Goal: Information Seeking & Learning: Learn about a topic

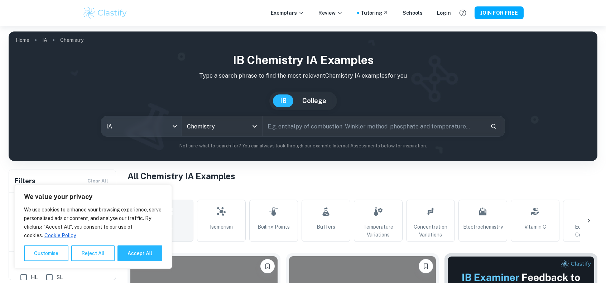
click at [164, 125] on body "We value your privacy We use cookies to enhance your browsing experience, serve…" at bounding box center [303, 167] width 606 height 283
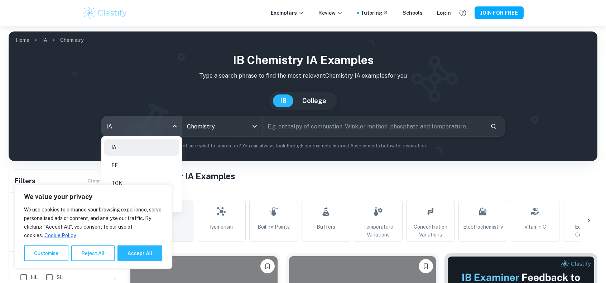
click at [164, 125] on div at bounding box center [303, 141] width 606 height 283
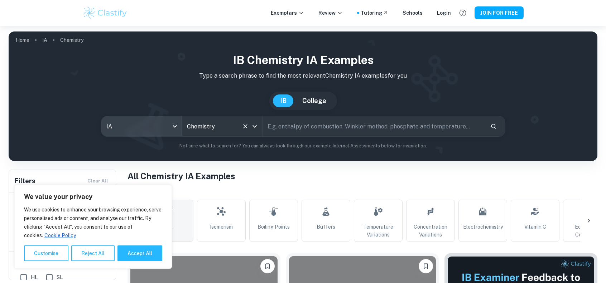
click at [241, 124] on button "Clear" at bounding box center [245, 126] width 10 height 10
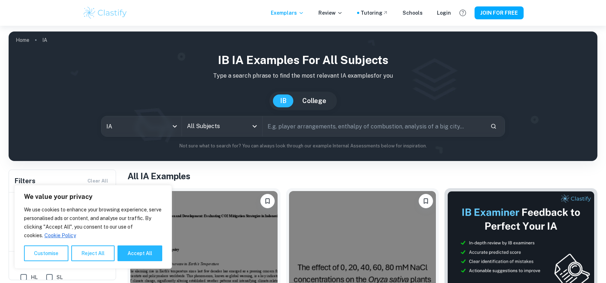
click at [257, 128] on icon "Open" at bounding box center [254, 126] width 9 height 9
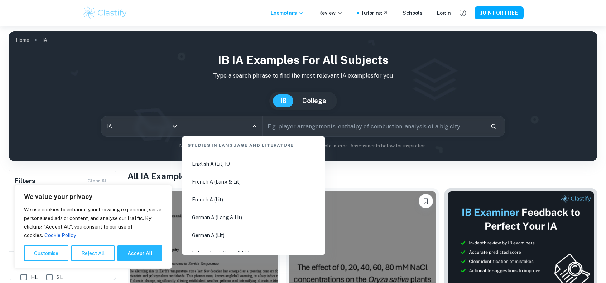
scroll to position [179, 0]
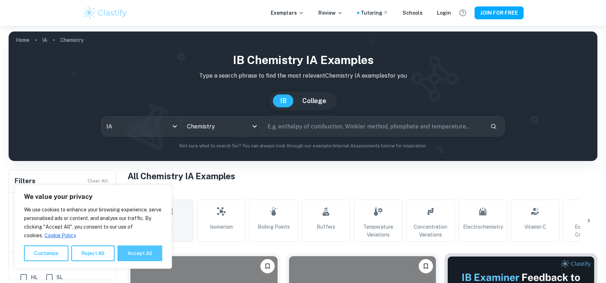
click at [143, 253] on button "Accept All" at bounding box center [140, 254] width 45 height 16
checkbox input "true"
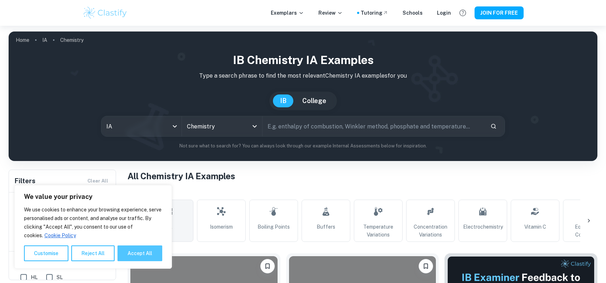
checkbox input "true"
